Goal: Task Accomplishment & Management: Use online tool/utility

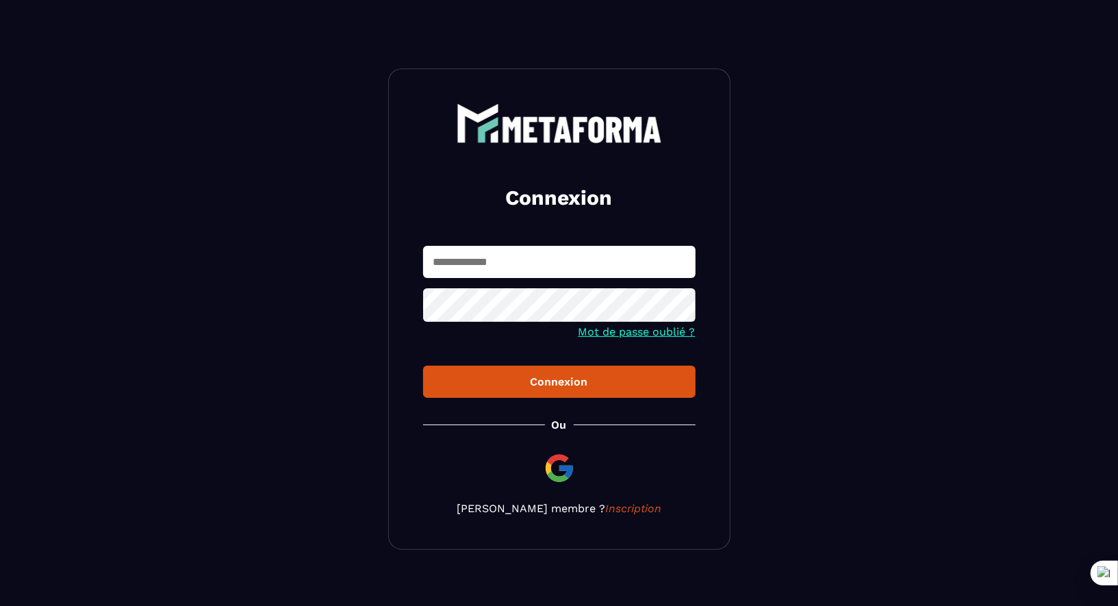
click at [543, 270] on input "text" at bounding box center [559, 262] width 273 height 32
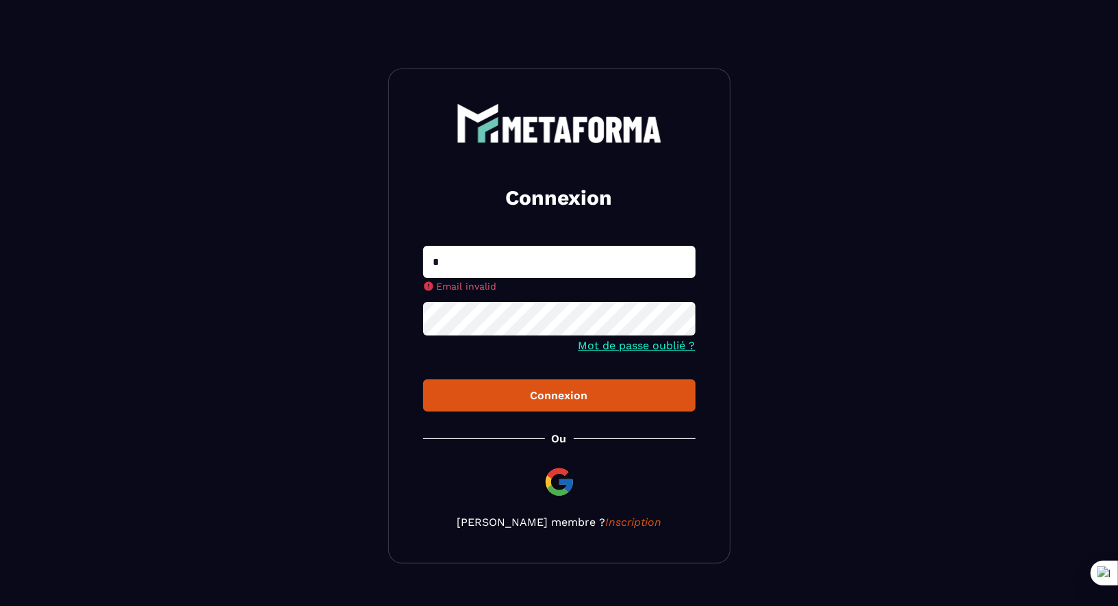
type input "**********"
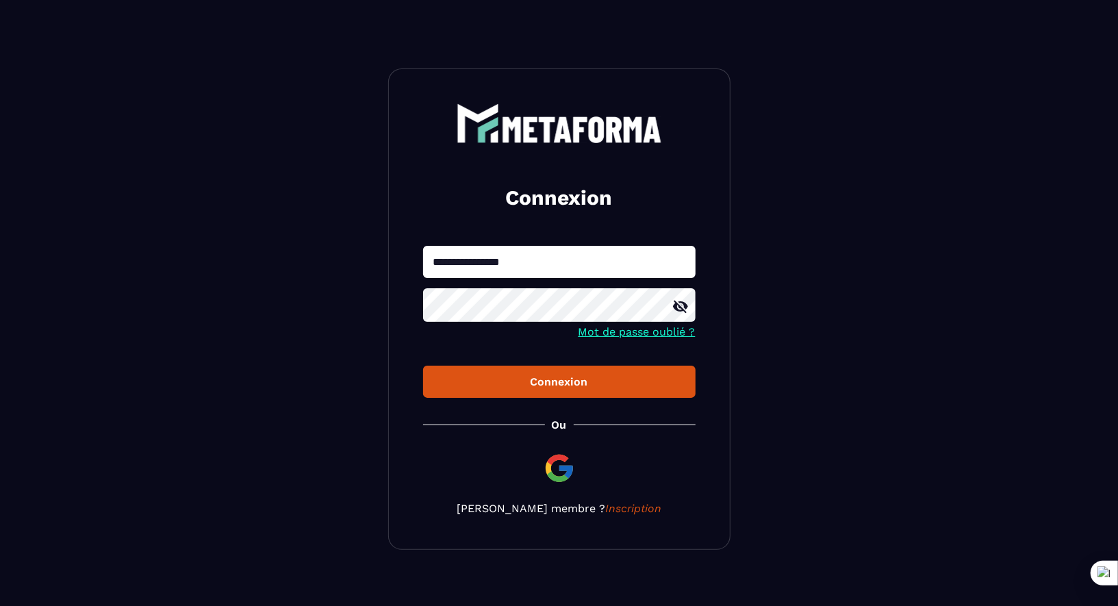
click at [423, 366] on button "Connexion" at bounding box center [559, 382] width 273 height 32
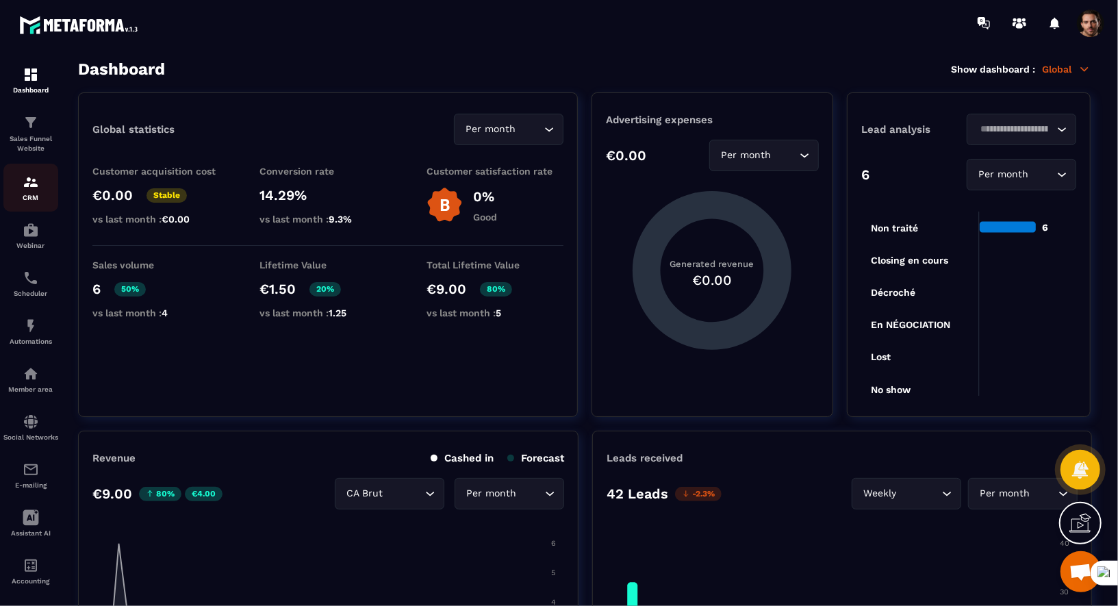
click at [25, 188] on img at bounding box center [31, 182] width 16 height 16
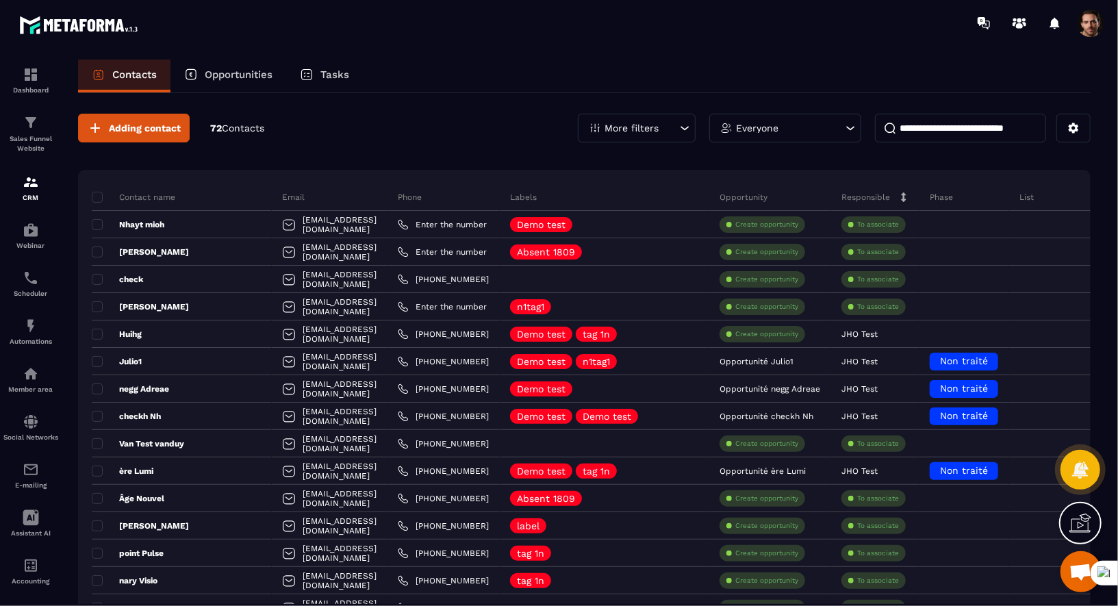
click at [672, 130] on div "More filters" at bounding box center [637, 128] width 118 height 29
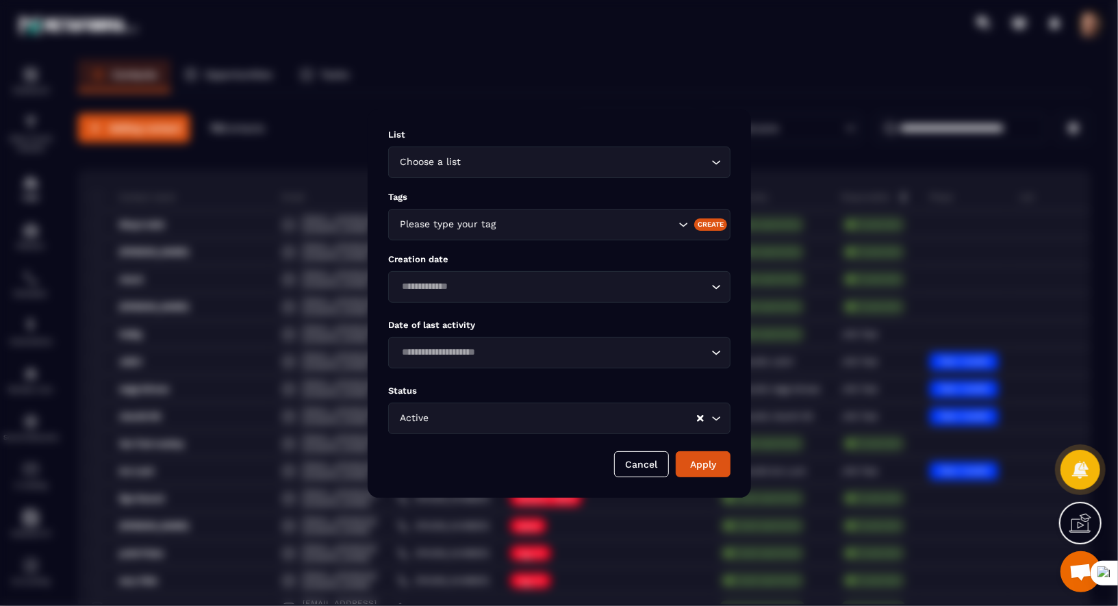
click at [494, 433] on div "Active Loading..." at bounding box center [559, 419] width 342 height 32
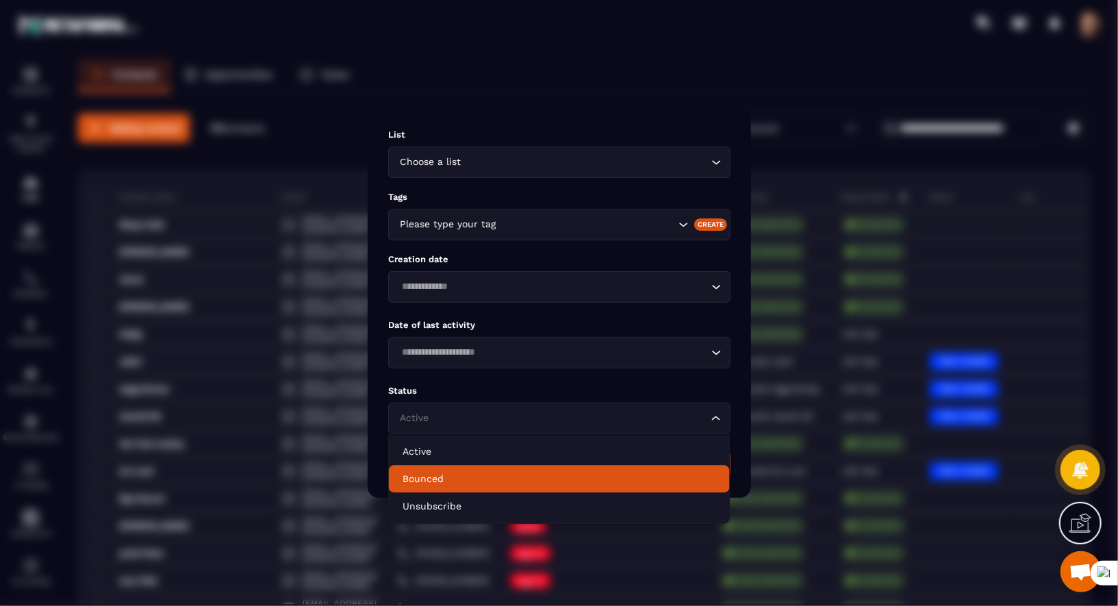
click at [464, 487] on li "Bounced" at bounding box center [559, 478] width 341 height 27
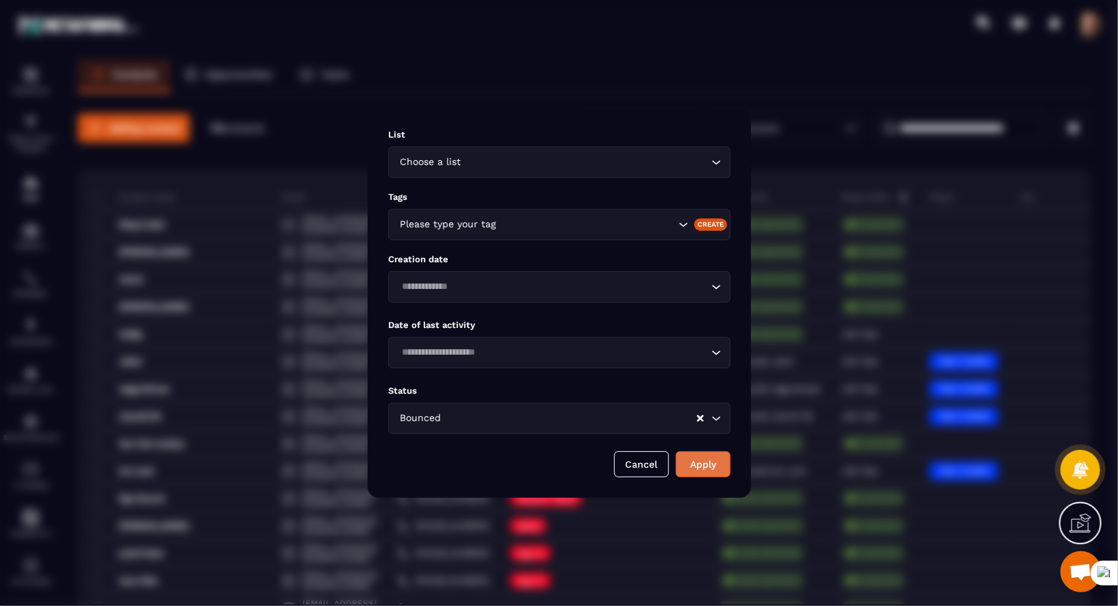
click at [692, 470] on button "Apply" at bounding box center [703, 464] width 55 height 26
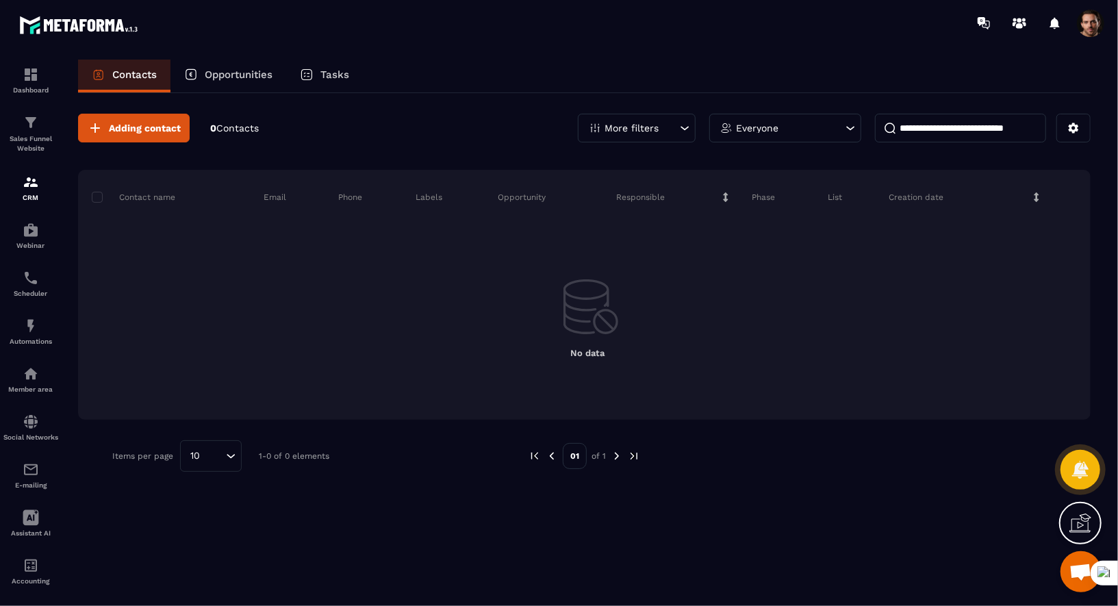
click at [641, 131] on p "More filters" at bounding box center [632, 128] width 54 height 10
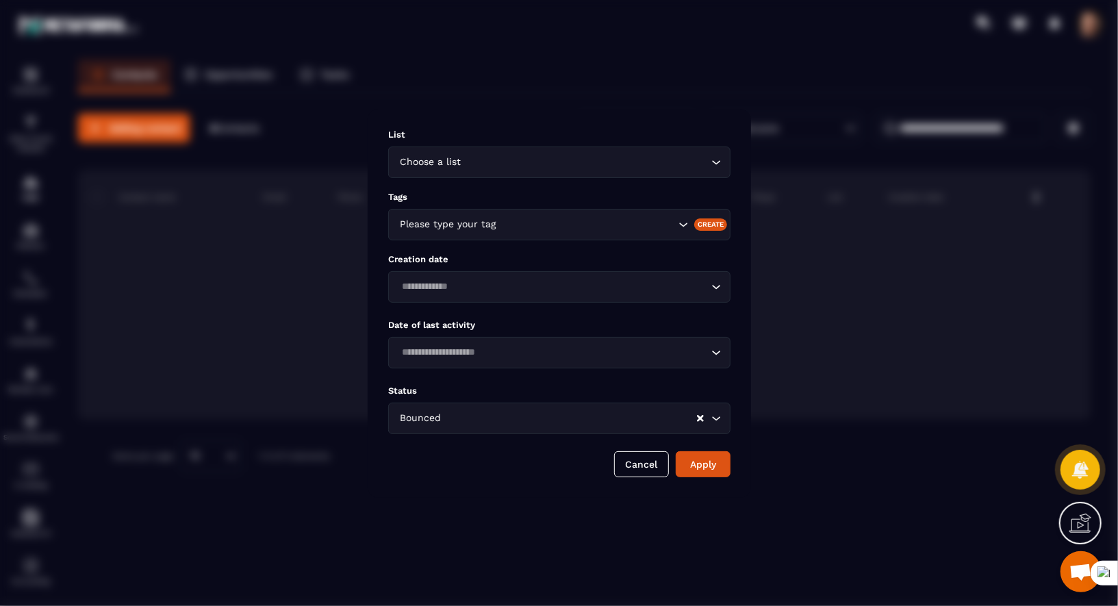
click at [536, 414] on input "Search for option" at bounding box center [569, 418] width 251 height 15
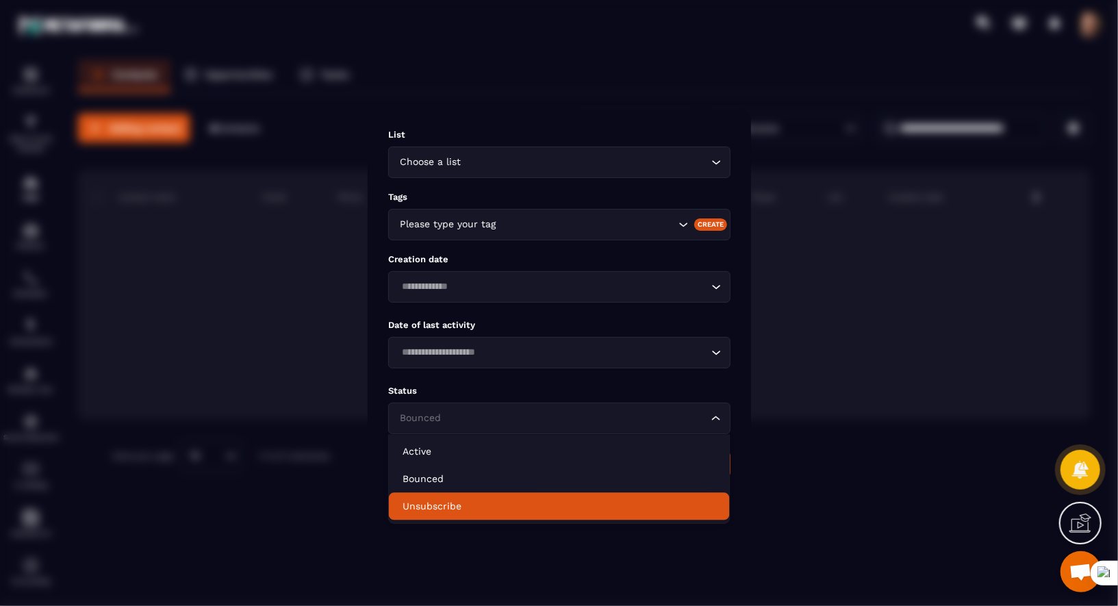
click at [498, 503] on p "Unsubscribe" at bounding box center [560, 506] width 314 height 14
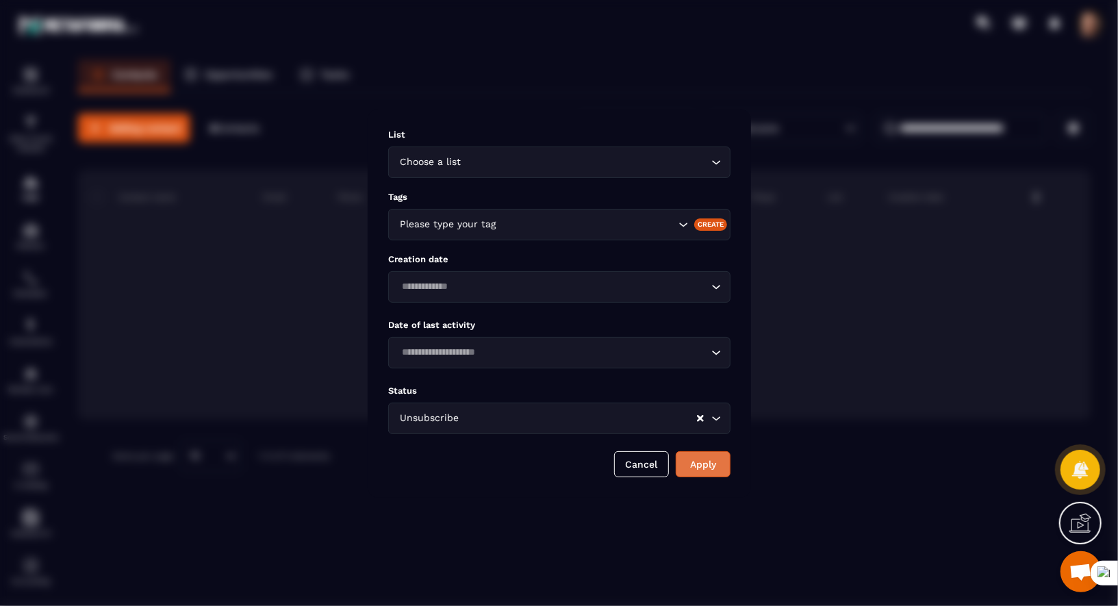
click at [705, 466] on button "Apply" at bounding box center [703, 464] width 55 height 26
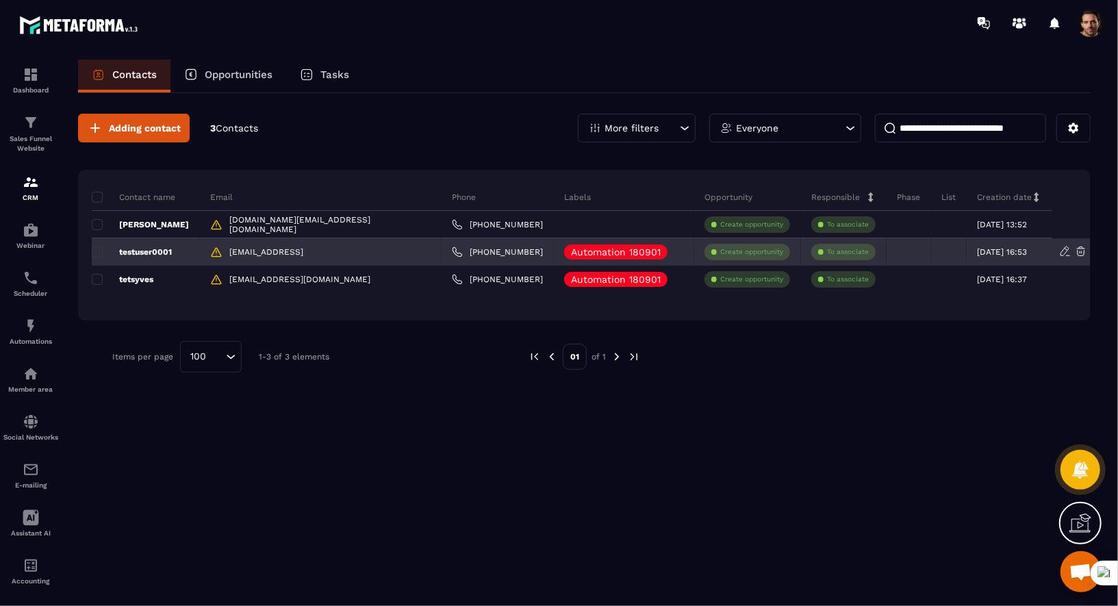
click at [722, 247] on p "Create opportunity" at bounding box center [751, 252] width 63 height 10
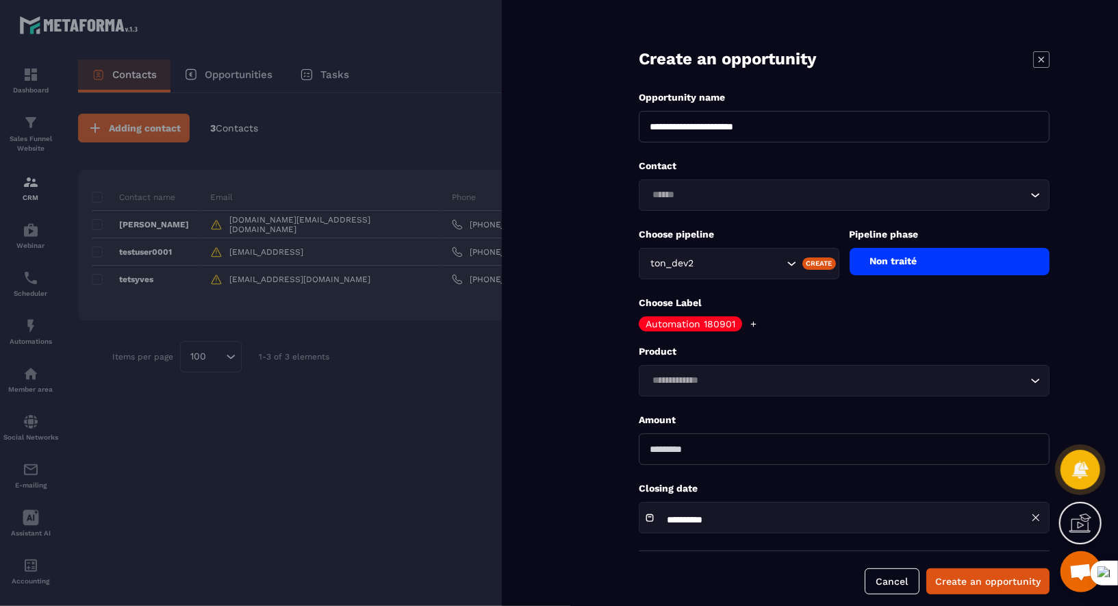
click at [875, 445] on input "number" at bounding box center [844, 450] width 411 height 32
type input "***"
click at [927, 568] on button "Create an opportunity" at bounding box center [988, 581] width 123 height 26
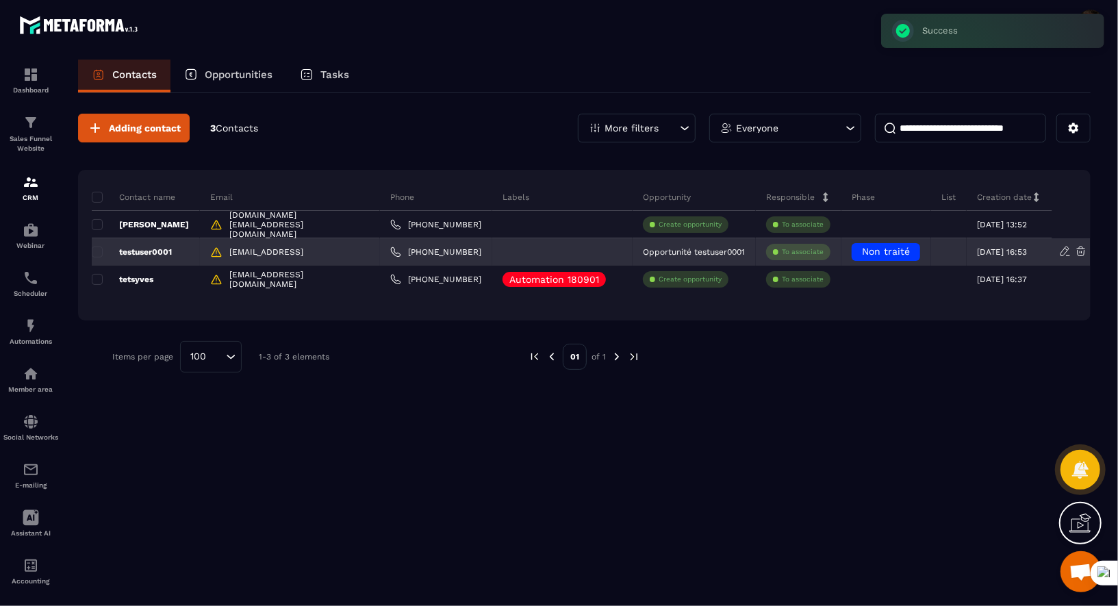
click at [160, 251] on p "testuser0001" at bounding box center [132, 252] width 80 height 11
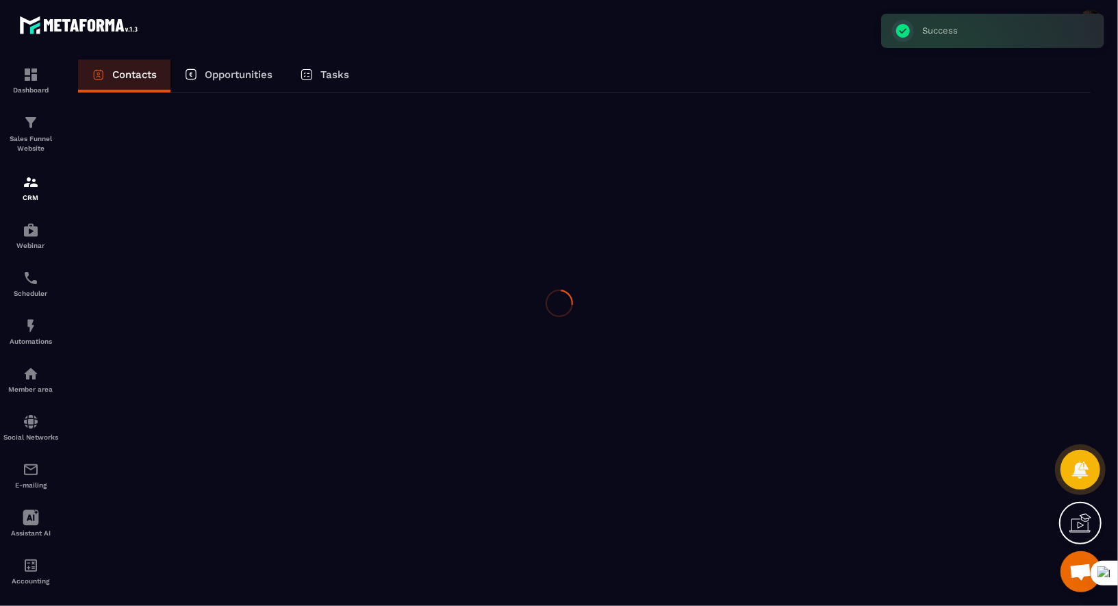
click at [160, 251] on div at bounding box center [559, 303] width 1118 height 606
